Goal: Task Accomplishment & Management: Use online tool/utility

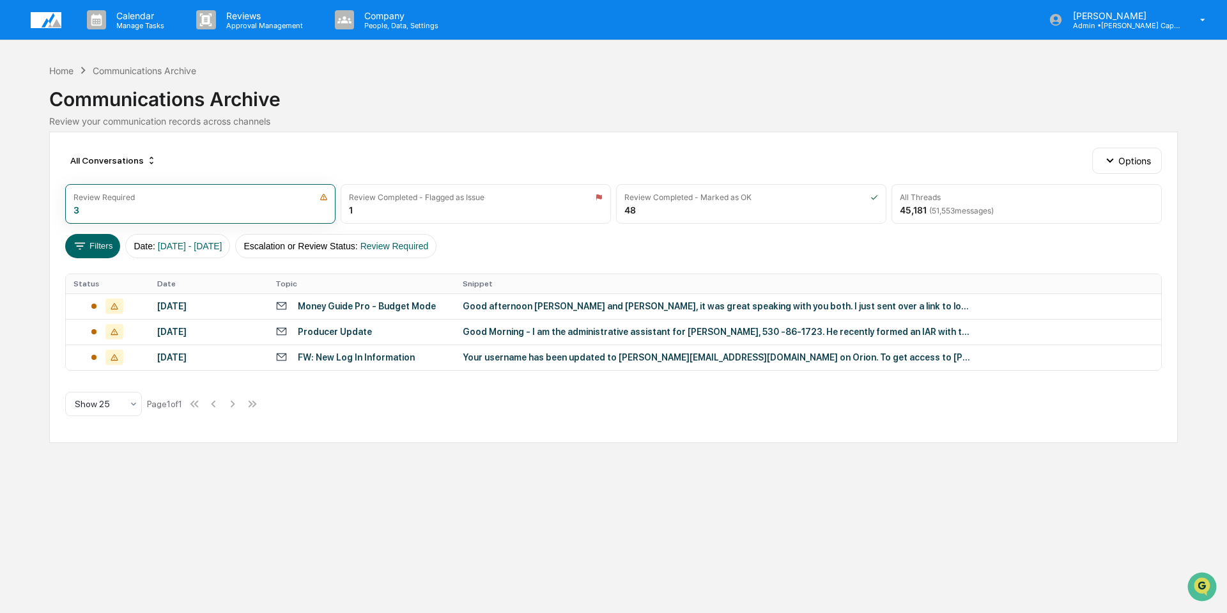
click at [45, 21] on img at bounding box center [46, 20] width 31 height 16
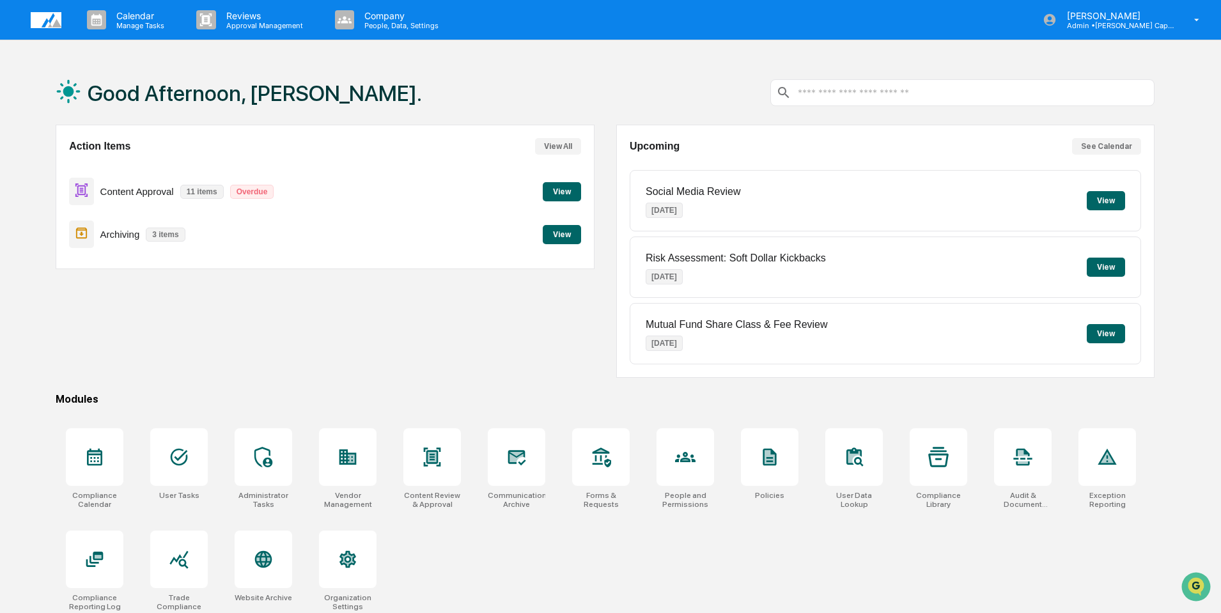
click at [574, 187] on button "View" at bounding box center [562, 191] width 38 height 19
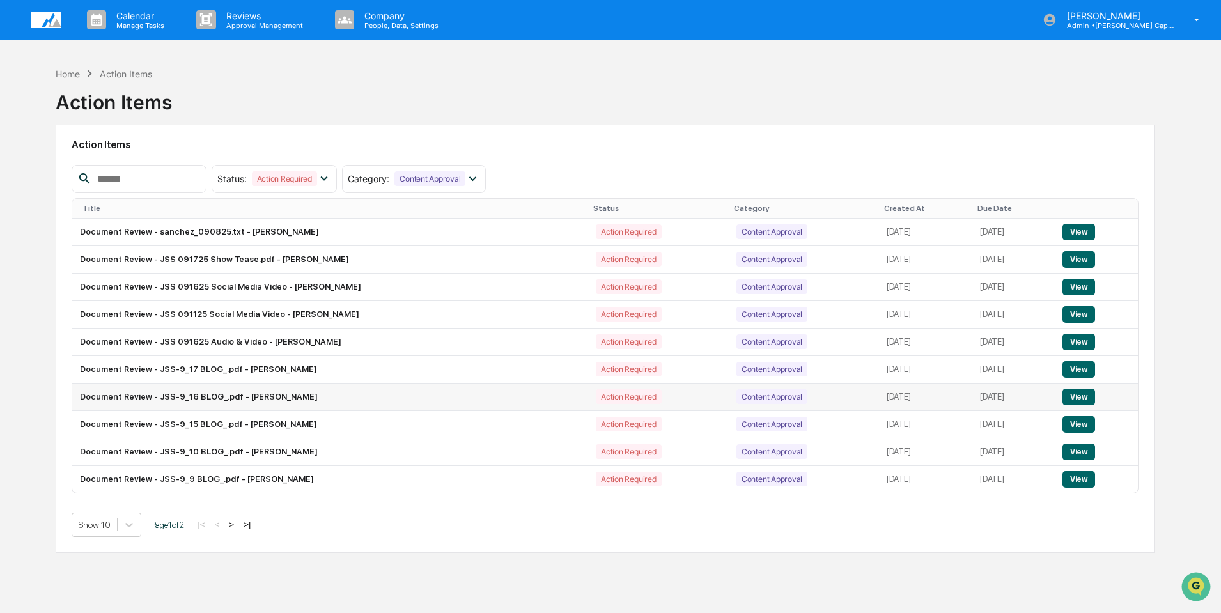
click at [1090, 392] on button "View" at bounding box center [1078, 397] width 33 height 17
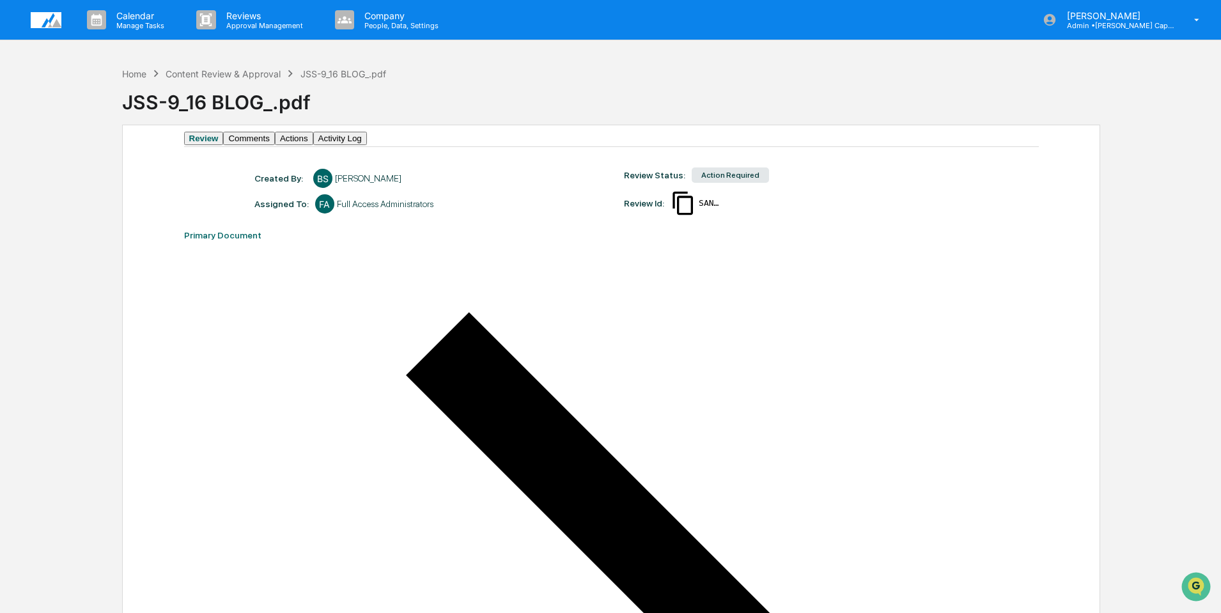
click at [274, 145] on button "Comments" at bounding box center [248, 138] width 51 height 13
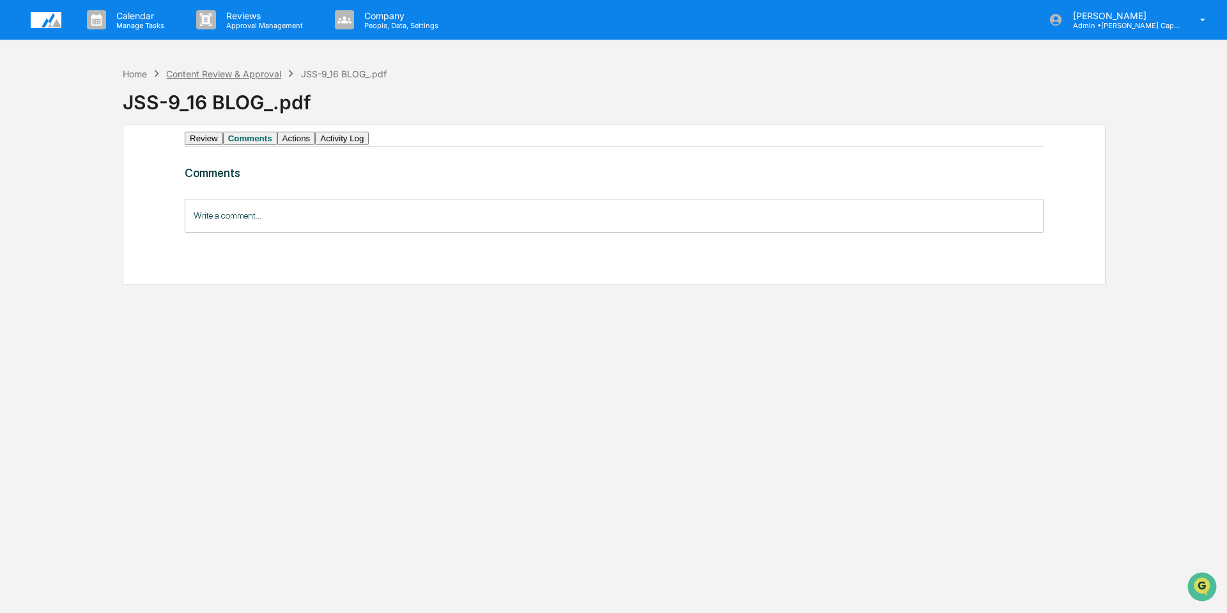
click at [226, 73] on div "Content Review & Approval" at bounding box center [223, 73] width 115 height 11
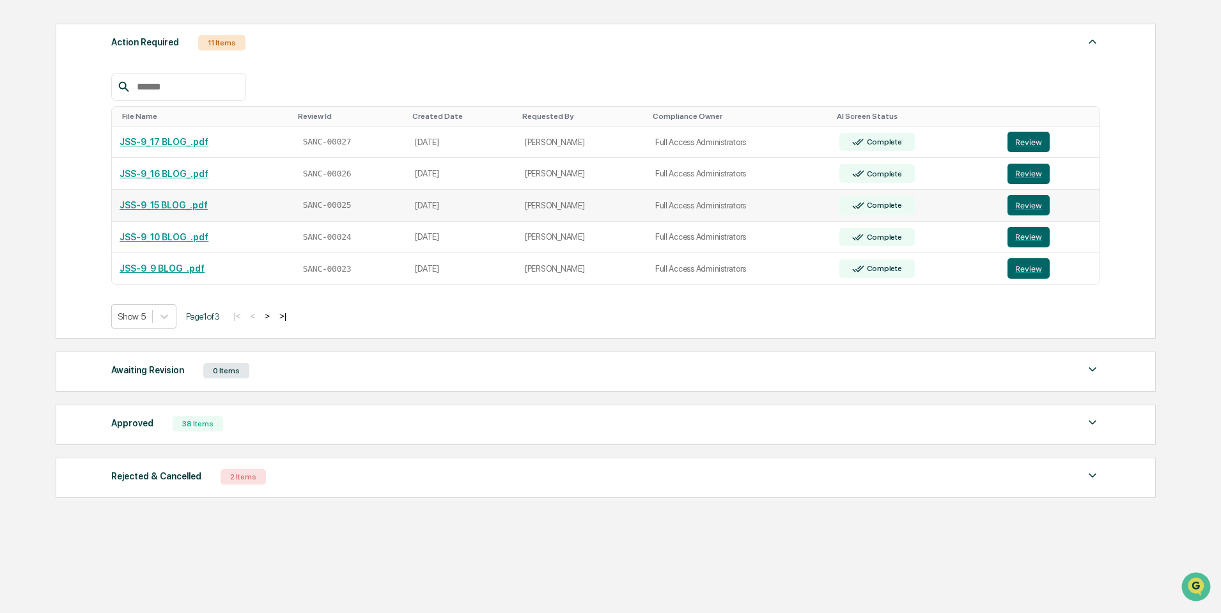
scroll to position [172, 0]
click at [182, 421] on div "38 Items" at bounding box center [198, 422] width 50 height 15
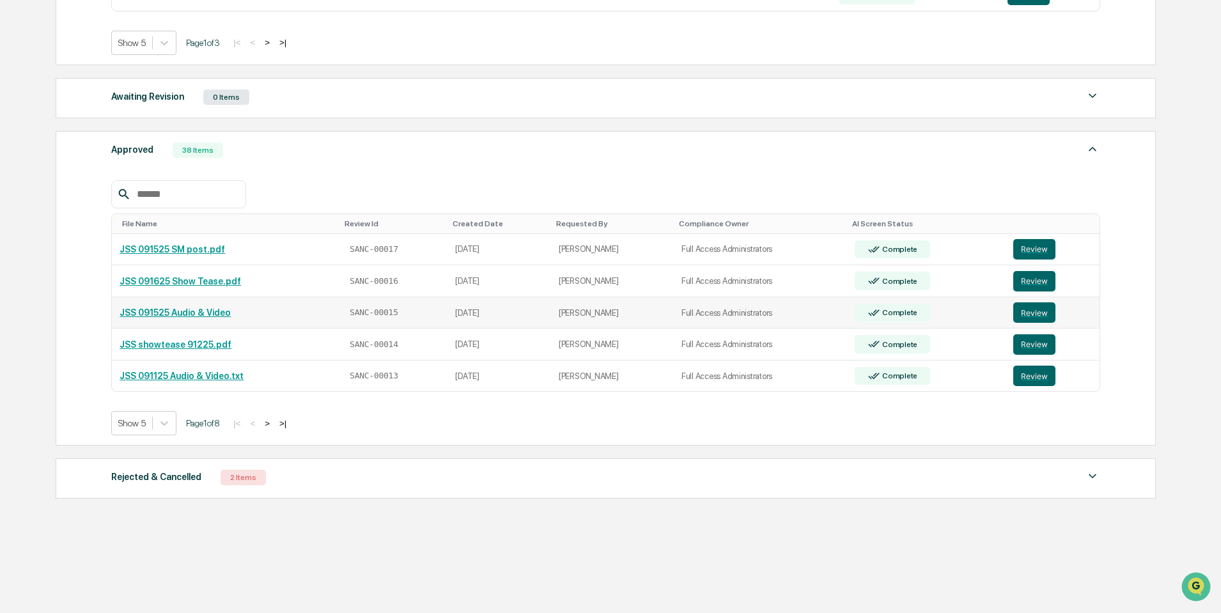
scroll to position [446, 0]
click at [1026, 310] on button "Review" at bounding box center [1034, 310] width 42 height 20
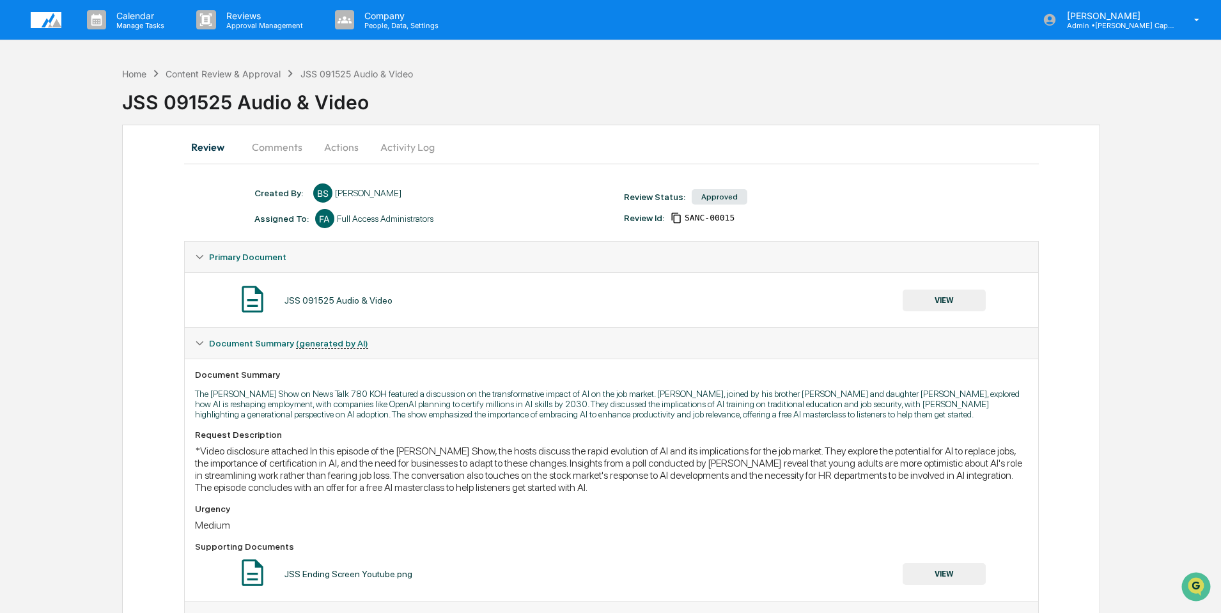
click at [263, 154] on button "Comments" at bounding box center [277, 147] width 71 height 31
